Goal: Task Accomplishment & Management: Manage account settings

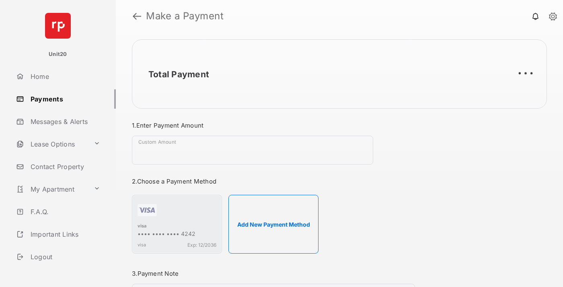
click at [63, 98] on link "Payments" at bounding box center [64, 98] width 103 height 19
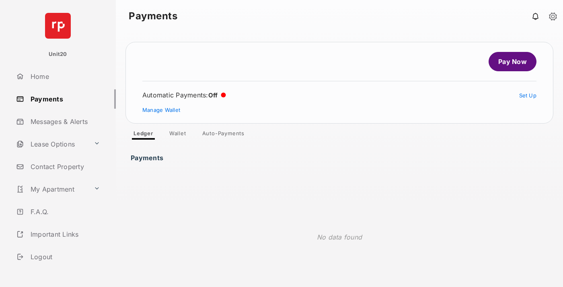
click at [223, 135] on link "Auto-Payments" at bounding box center [223, 135] width 55 height 10
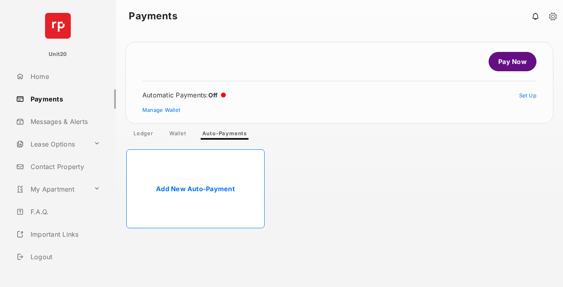
click at [195, 188] on link "Add New Auto-Payment" at bounding box center [195, 188] width 138 height 79
